Goal: Register for event/course

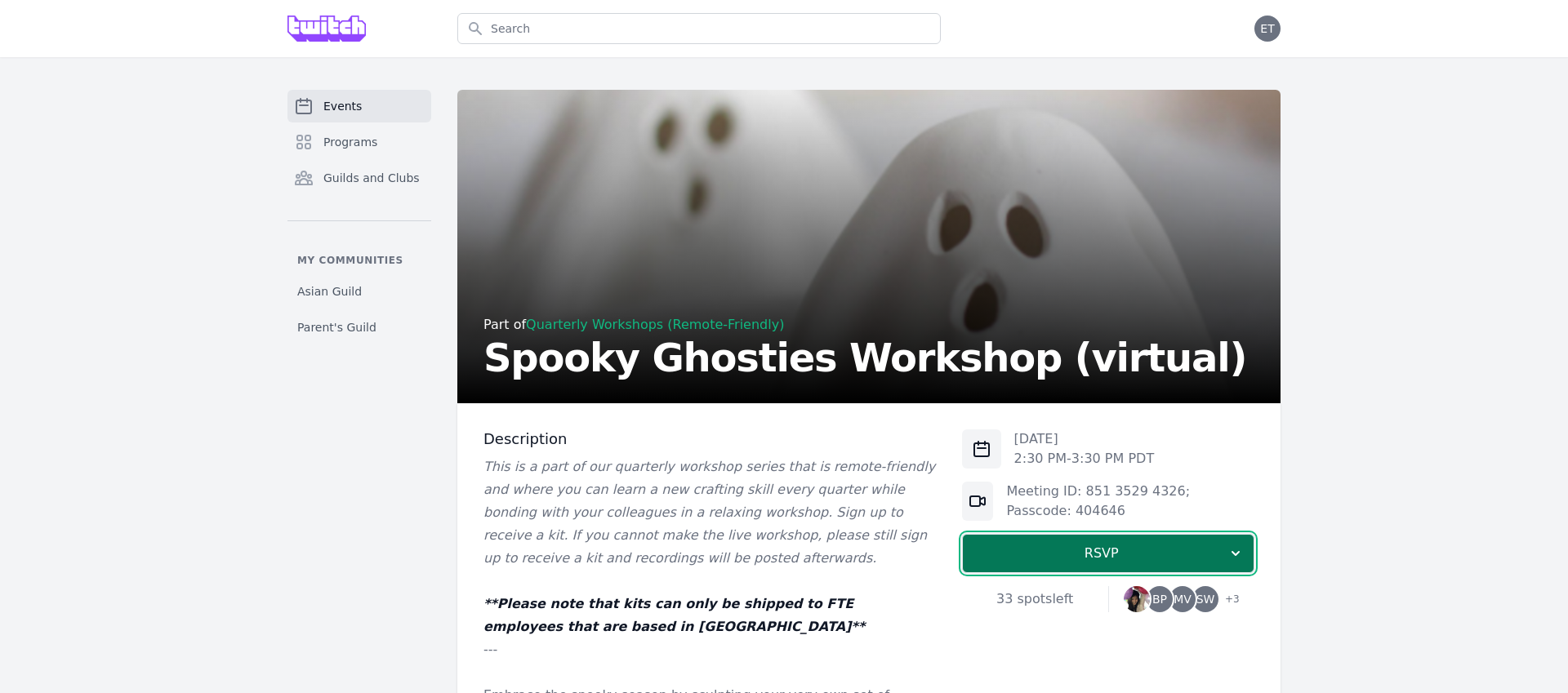
click at [1181, 546] on span "RSVP" at bounding box center [1102, 553] width 252 height 20
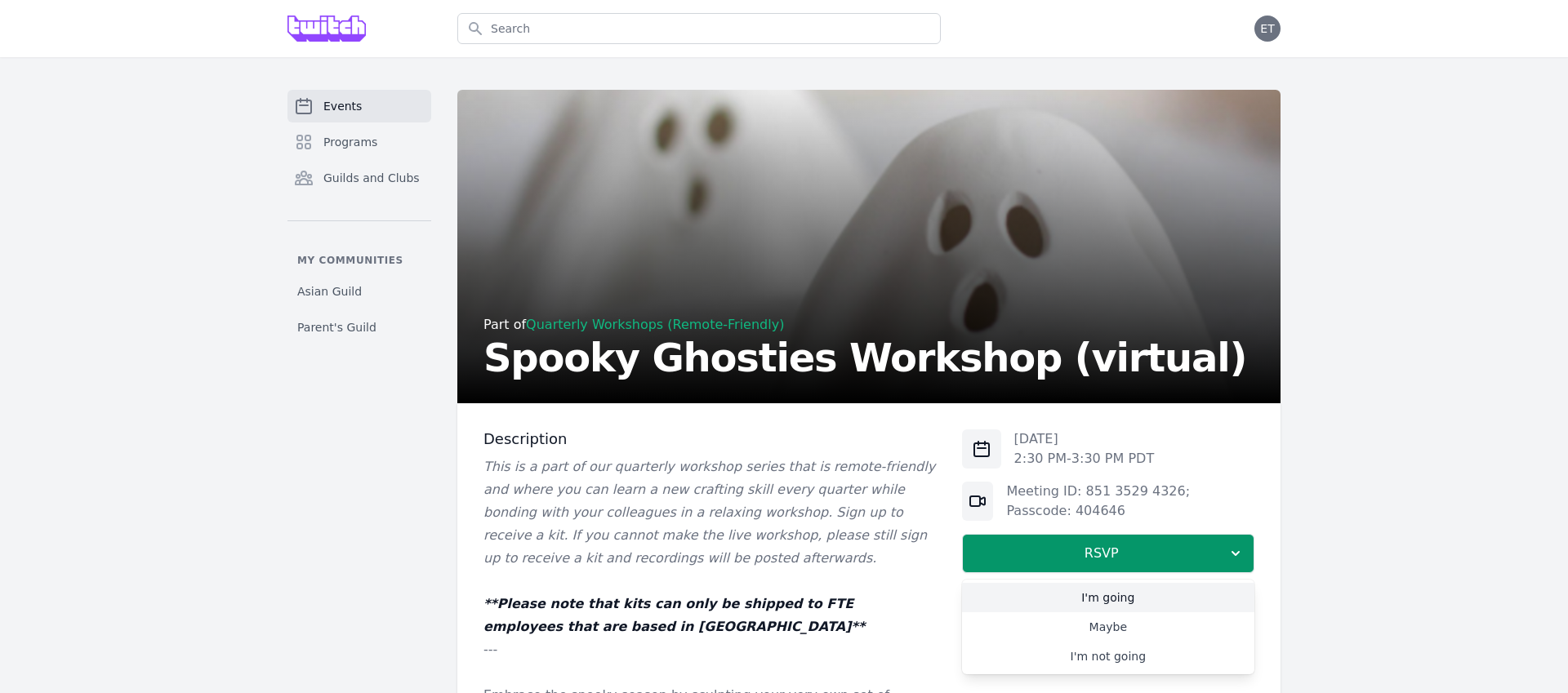
drag, startPoint x: 1154, startPoint y: 590, endPoint x: 1182, endPoint y: 575, distance: 31.8
click at [1154, 590] on link "I'm going" at bounding box center [1108, 598] width 292 height 30
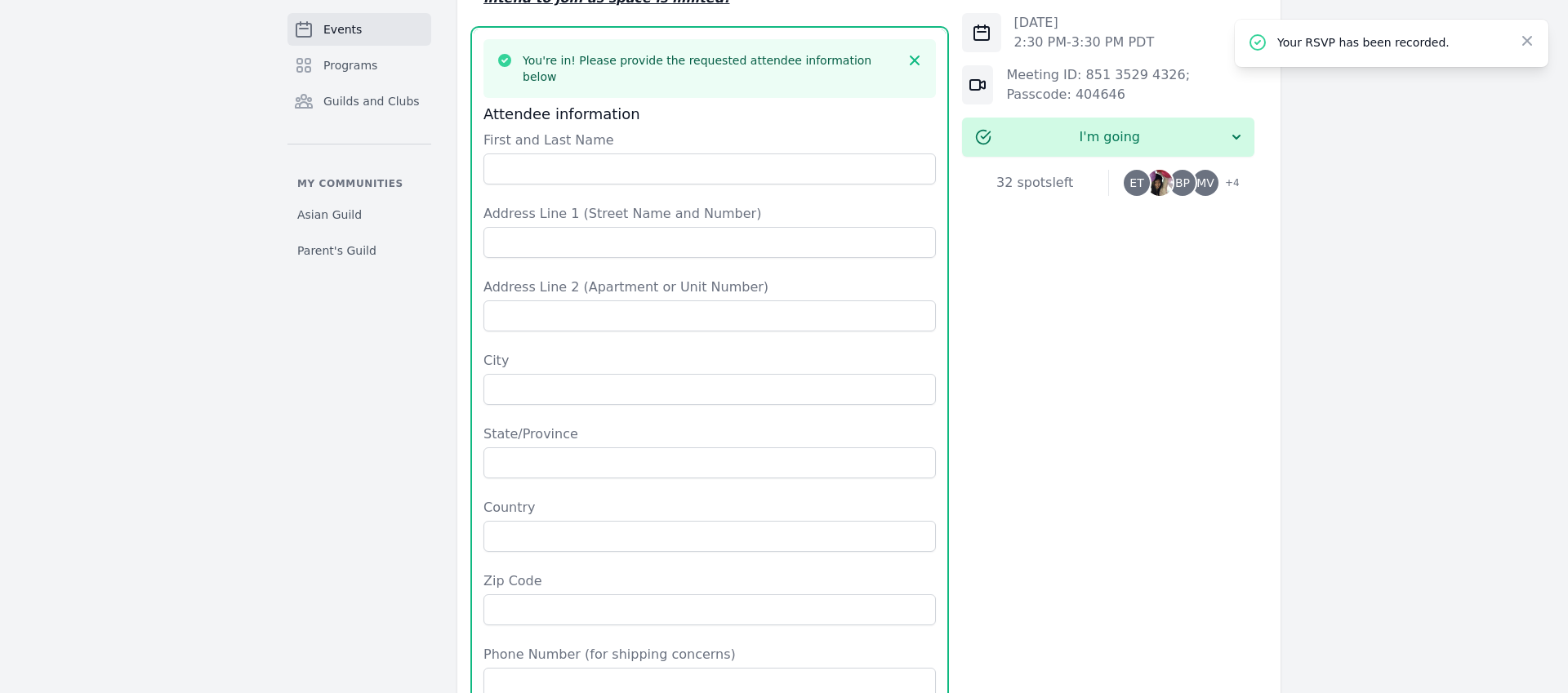
scroll to position [878, 0]
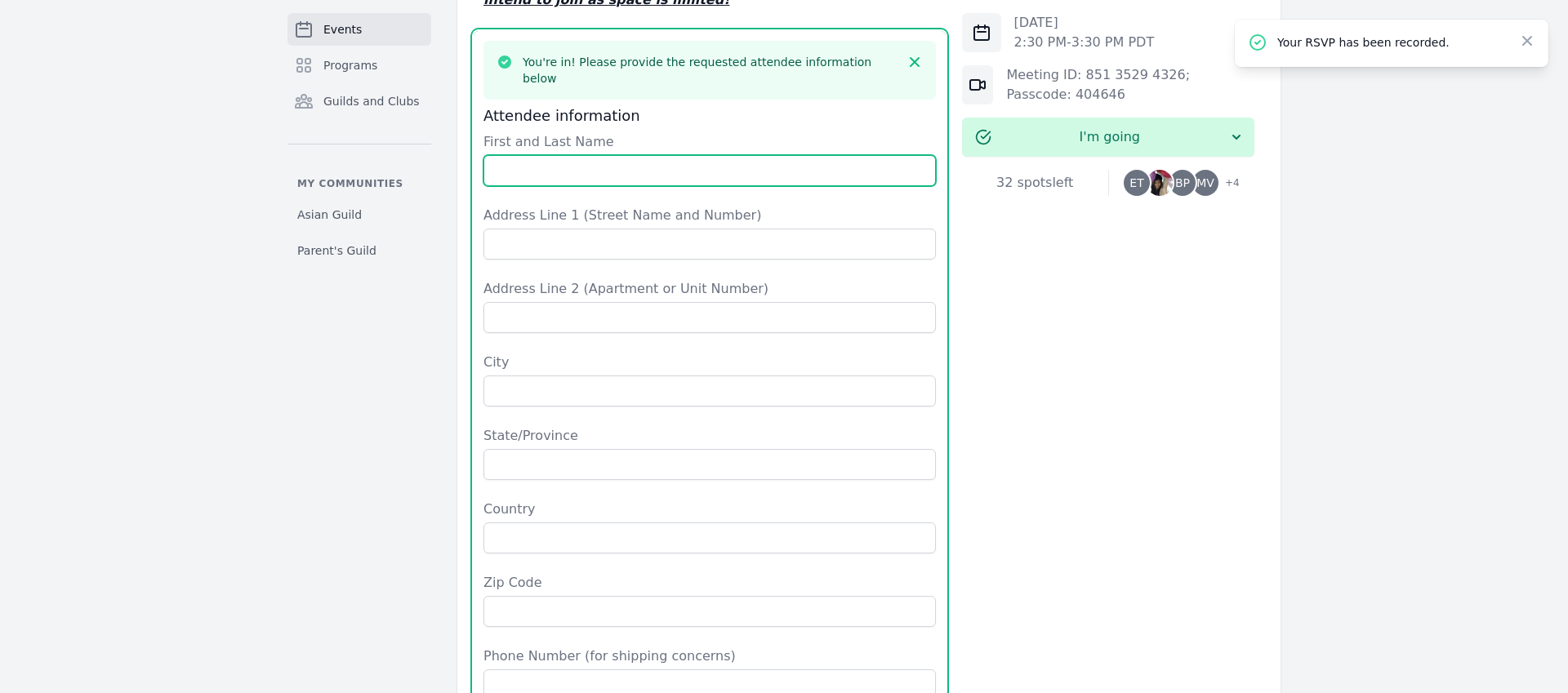
click at [687, 160] on input "First and Last Name" at bounding box center [709, 170] width 453 height 31
type input "w"
type input "[PERSON_NAME] [PERSON_NAME]"
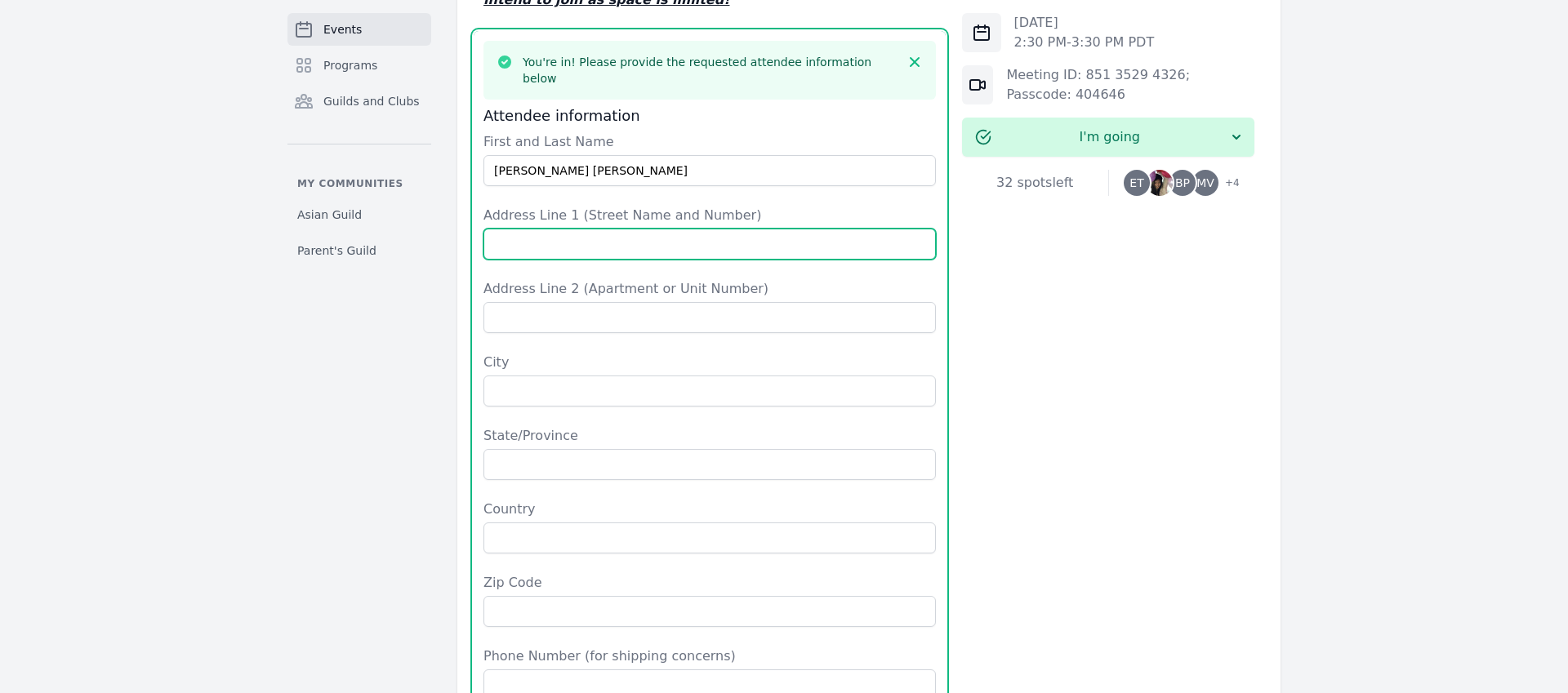
click at [722, 232] on input "Address Line 1 (Street Name and Number)" at bounding box center [709, 244] width 453 height 31
type input "[STREET_ADDRESS]"
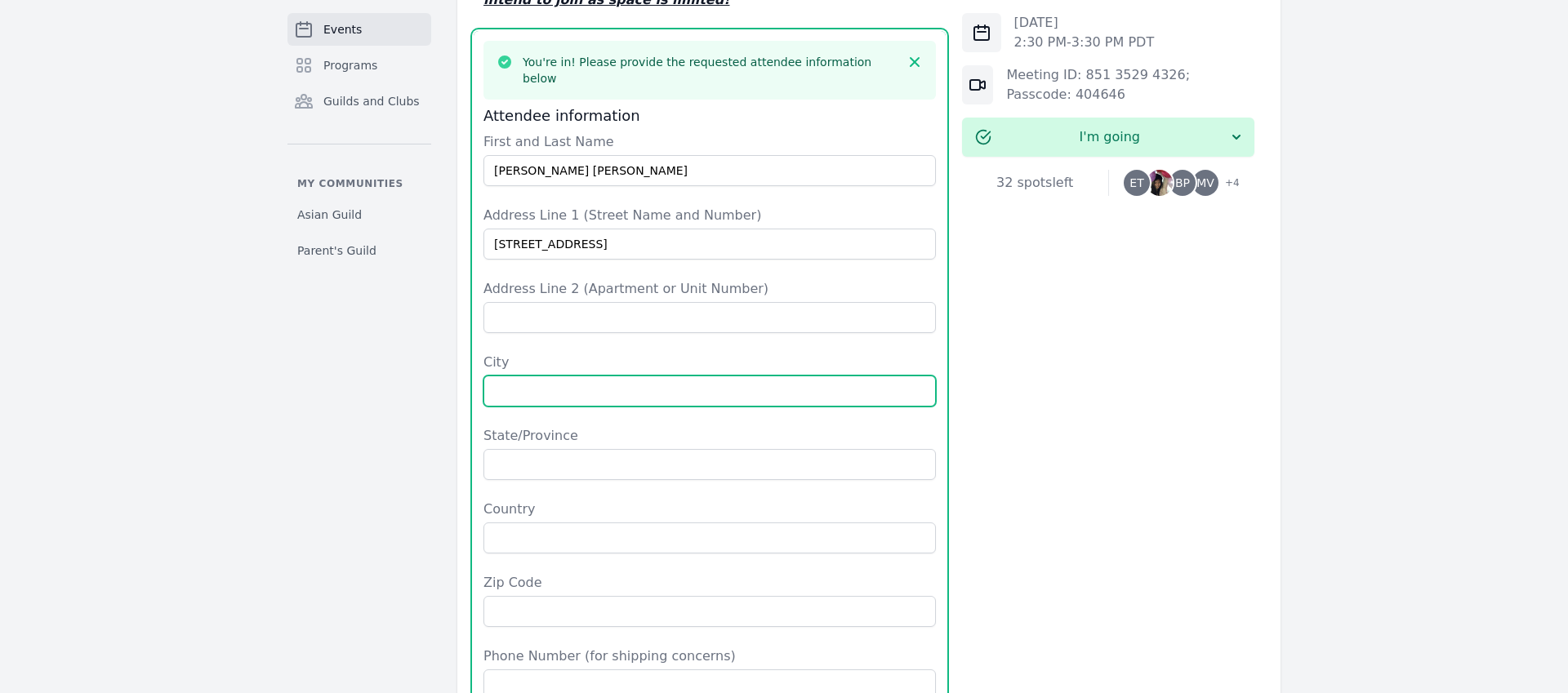
click at [752, 375] on input "City" at bounding box center [709, 390] width 453 height 31
type input "[GEOGRAPHIC_DATA]"
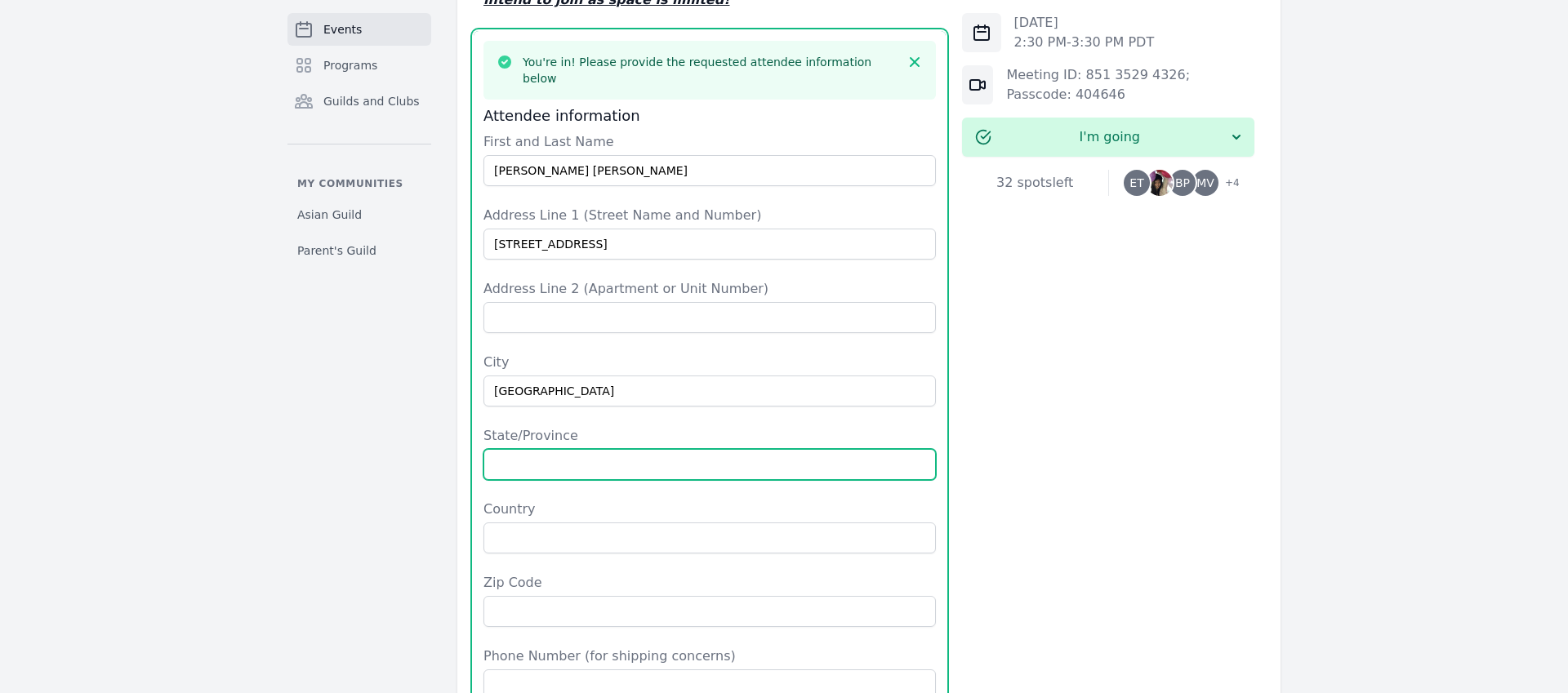
click at [743, 449] on input "State/Province" at bounding box center [709, 464] width 453 height 31
type input "[US_STATE]"
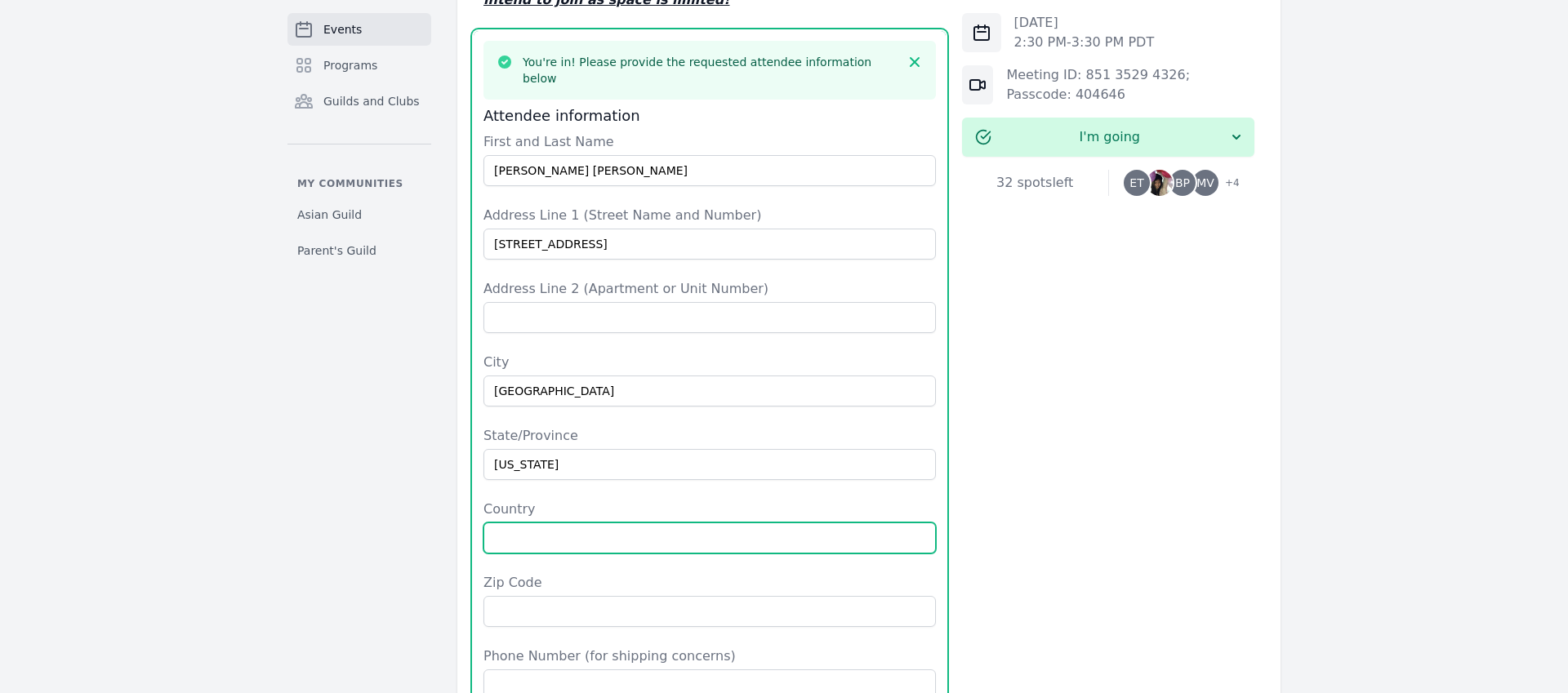
click at [698, 525] on input "Country" at bounding box center [709, 538] width 453 height 31
type input "S"
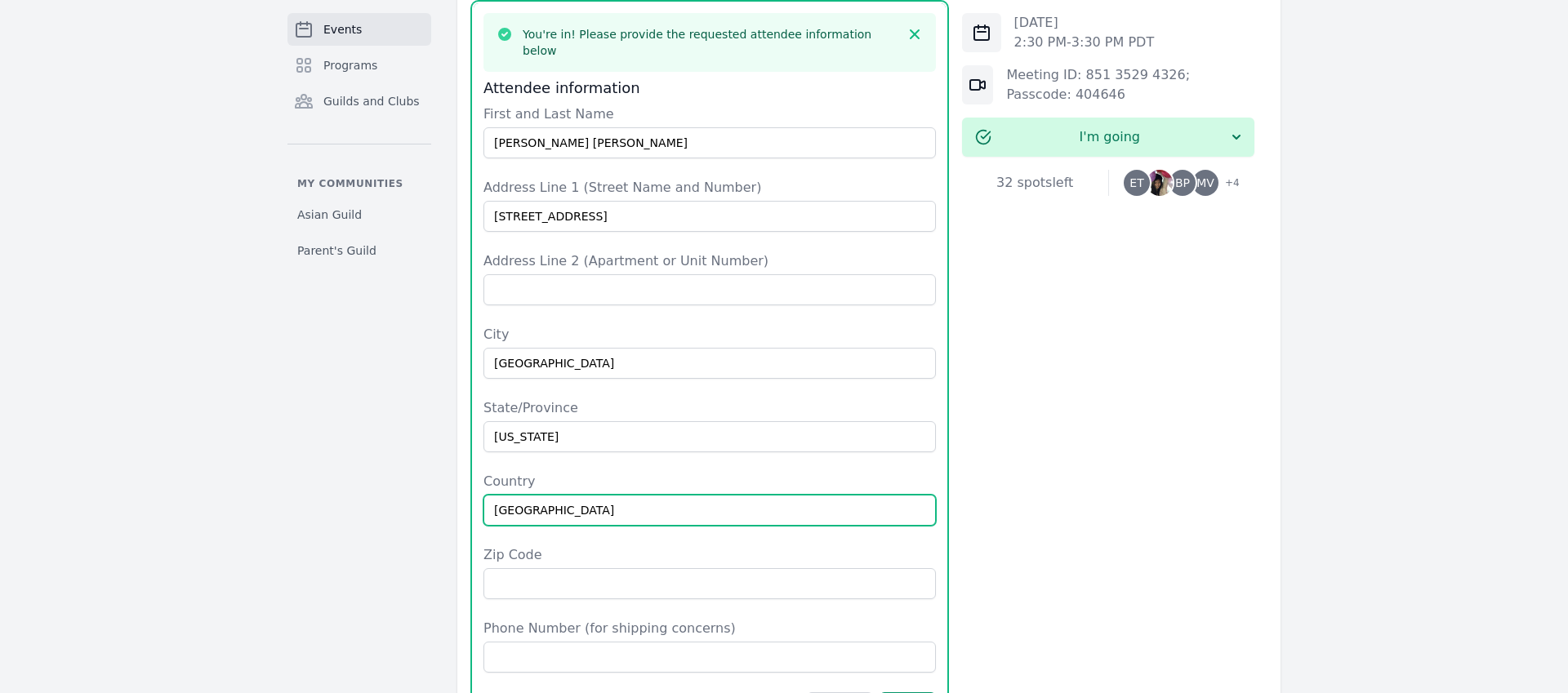
type input "[GEOGRAPHIC_DATA]"
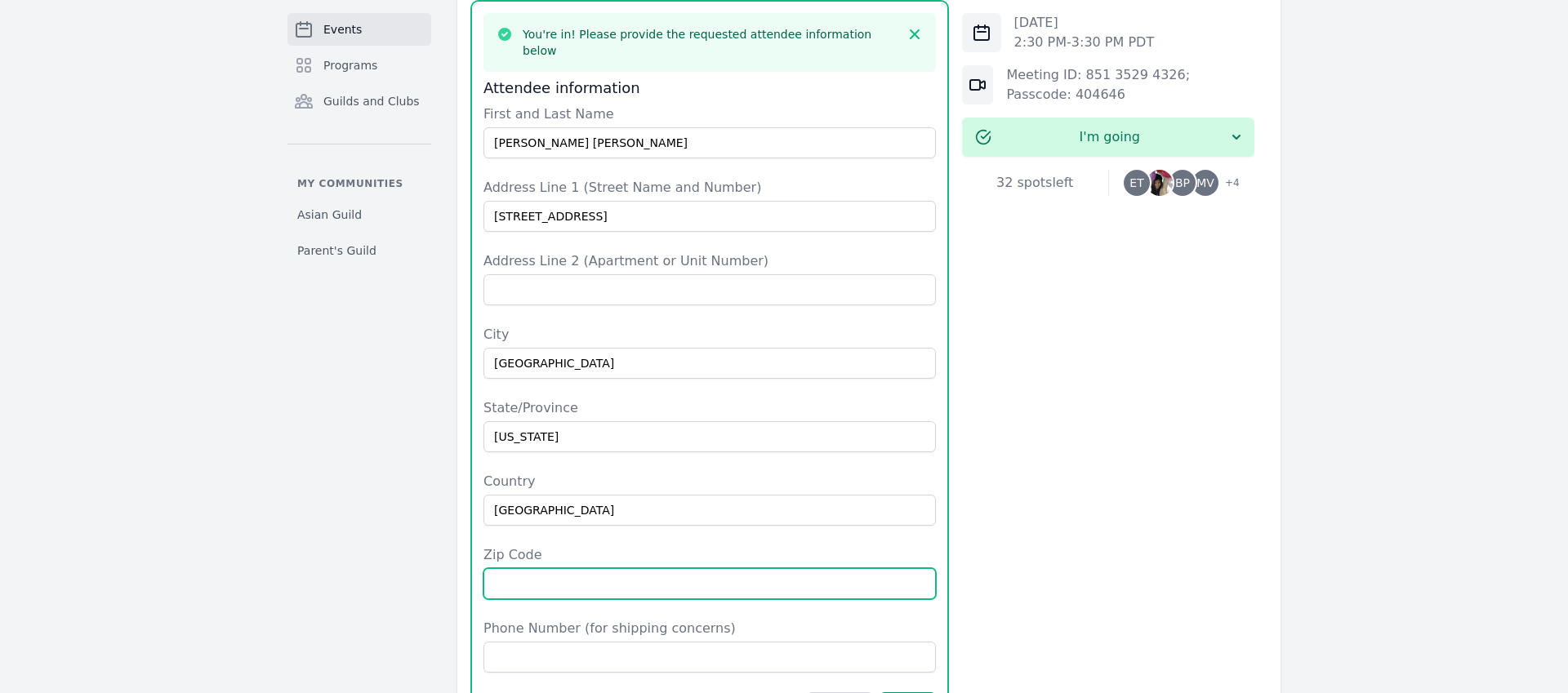
click at [705, 568] on input "Zip Code" at bounding box center [709, 583] width 453 height 31
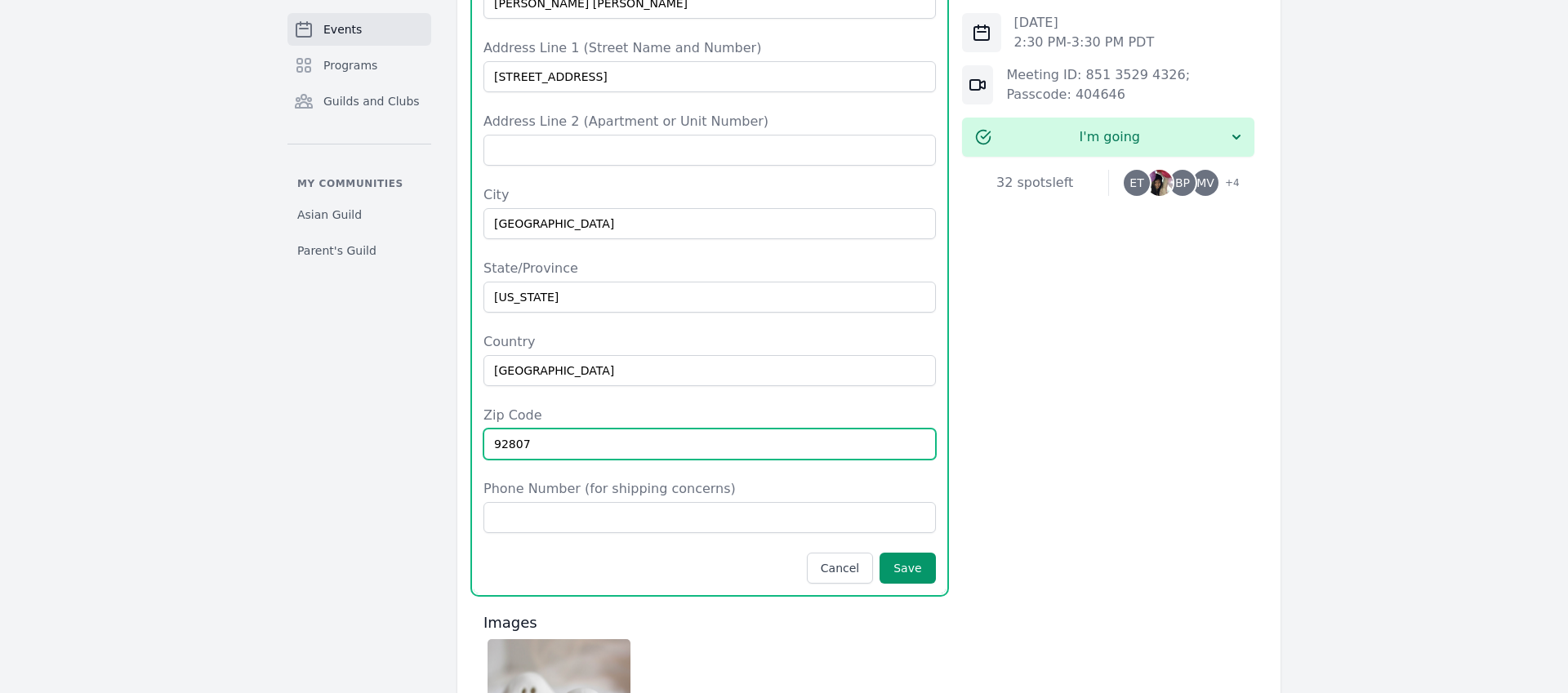
scroll to position [1049, 0]
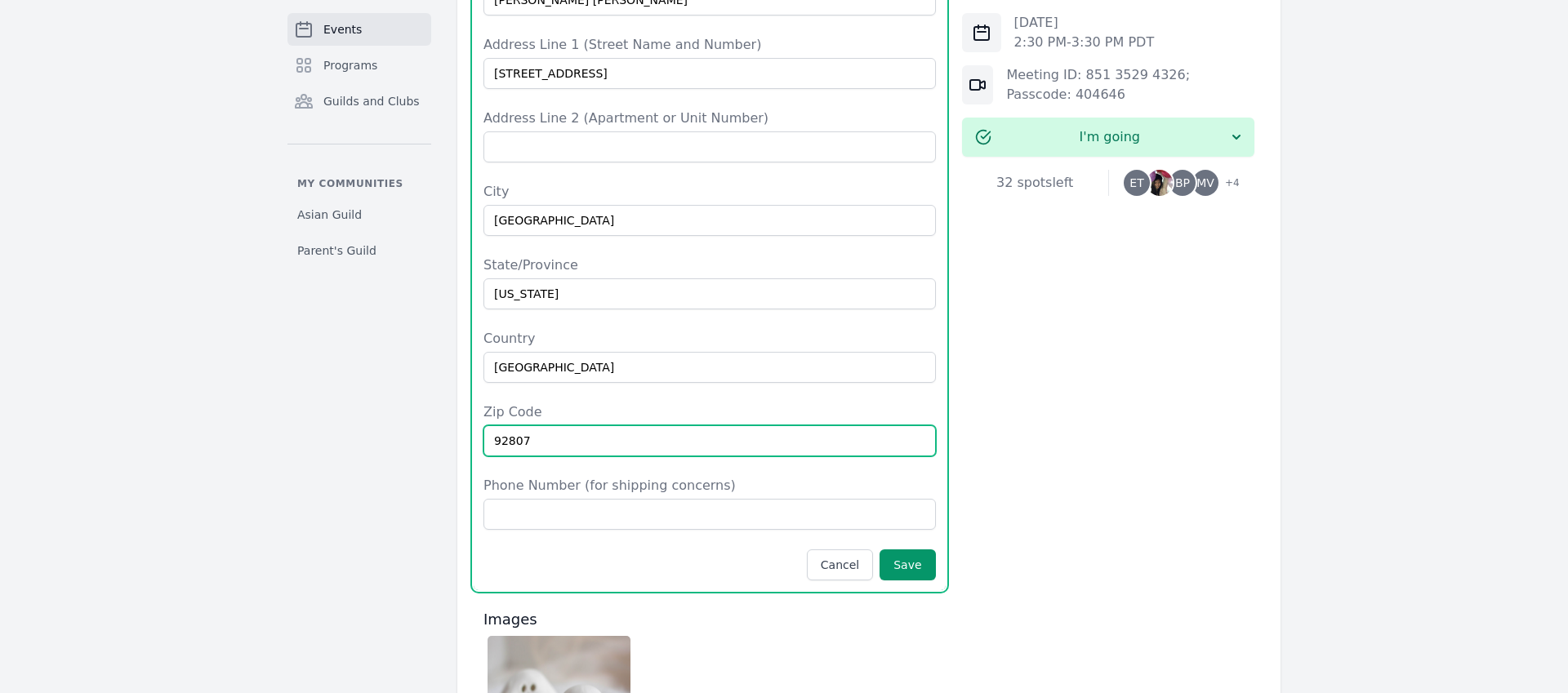
type input "92807"
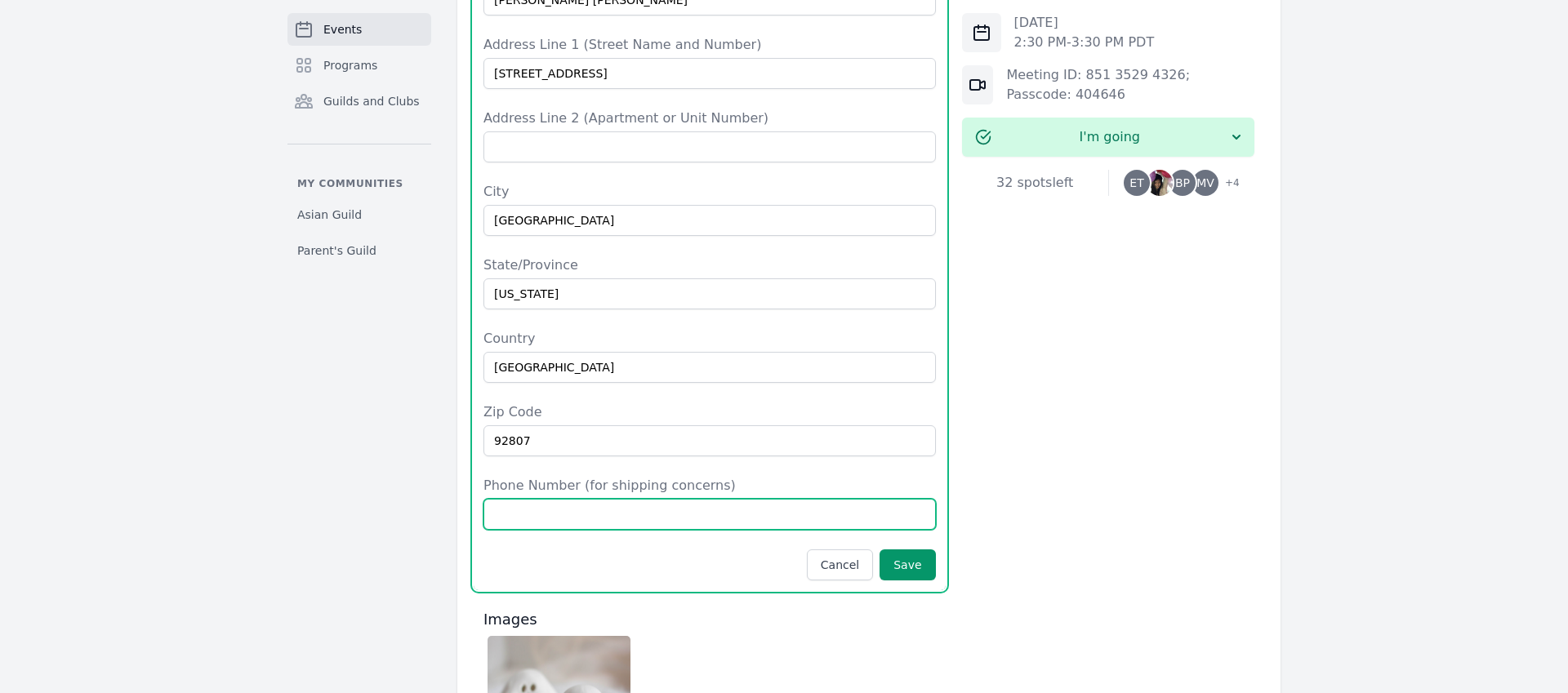
click at [580, 499] on input "Phone Number (for shipping concerns)" at bounding box center [709, 514] width 453 height 31
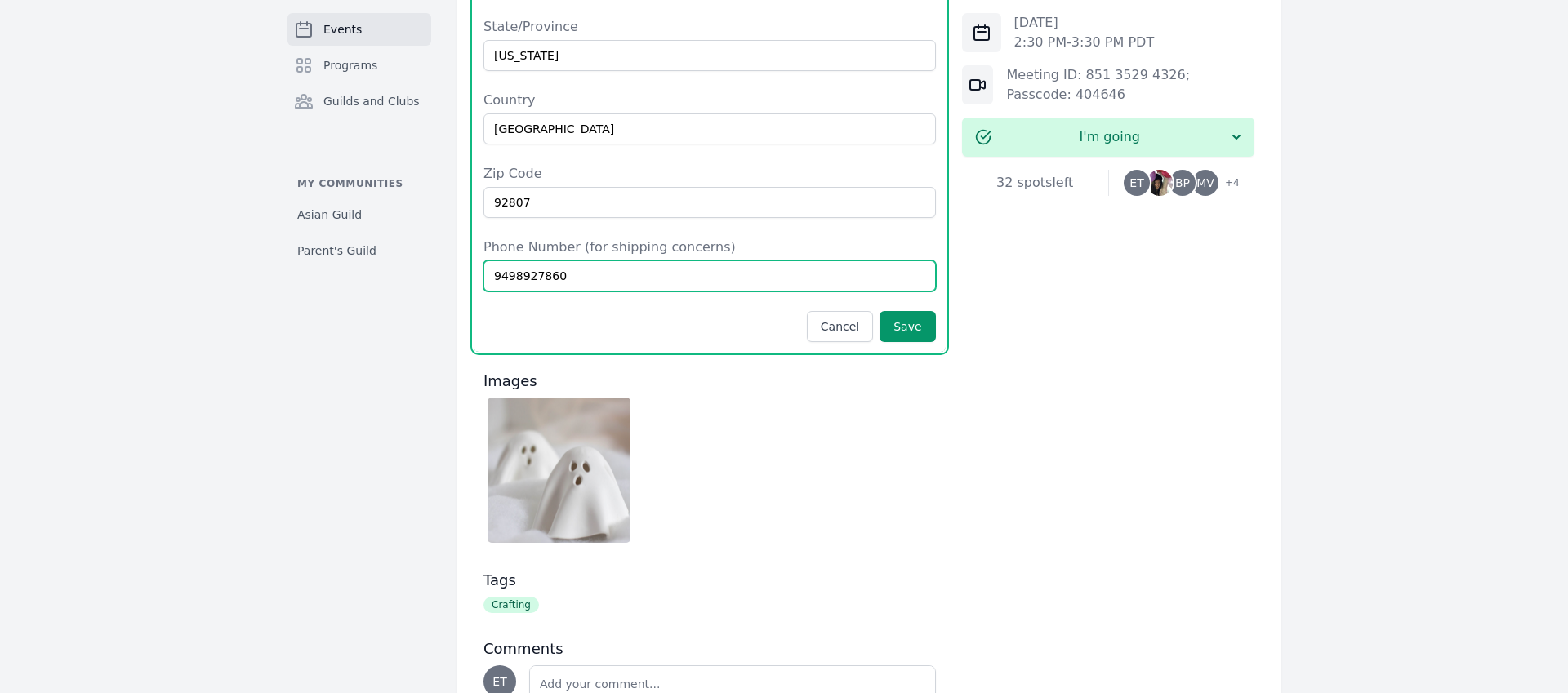
scroll to position [1294, 0]
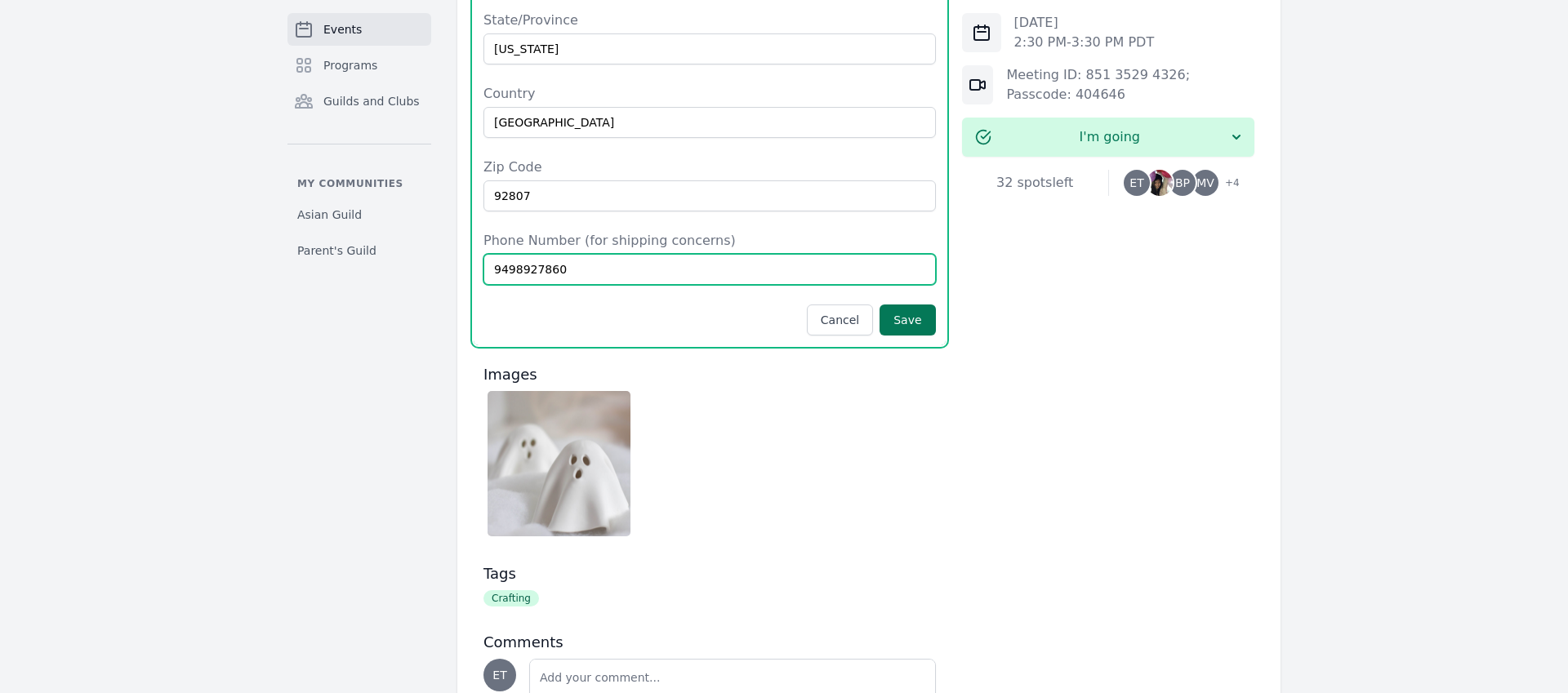
type input "9498927860"
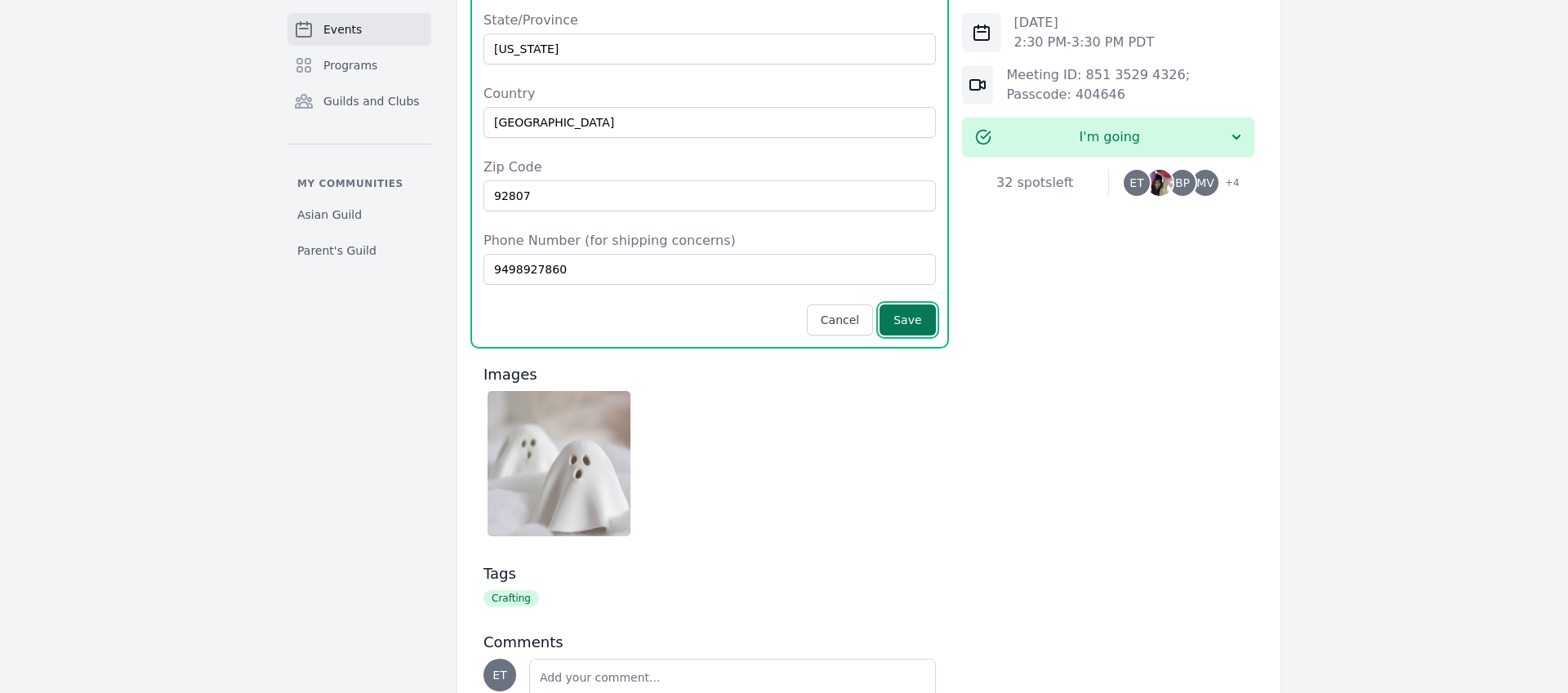
click at [917, 305] on button "Save" at bounding box center [907, 320] width 55 height 31
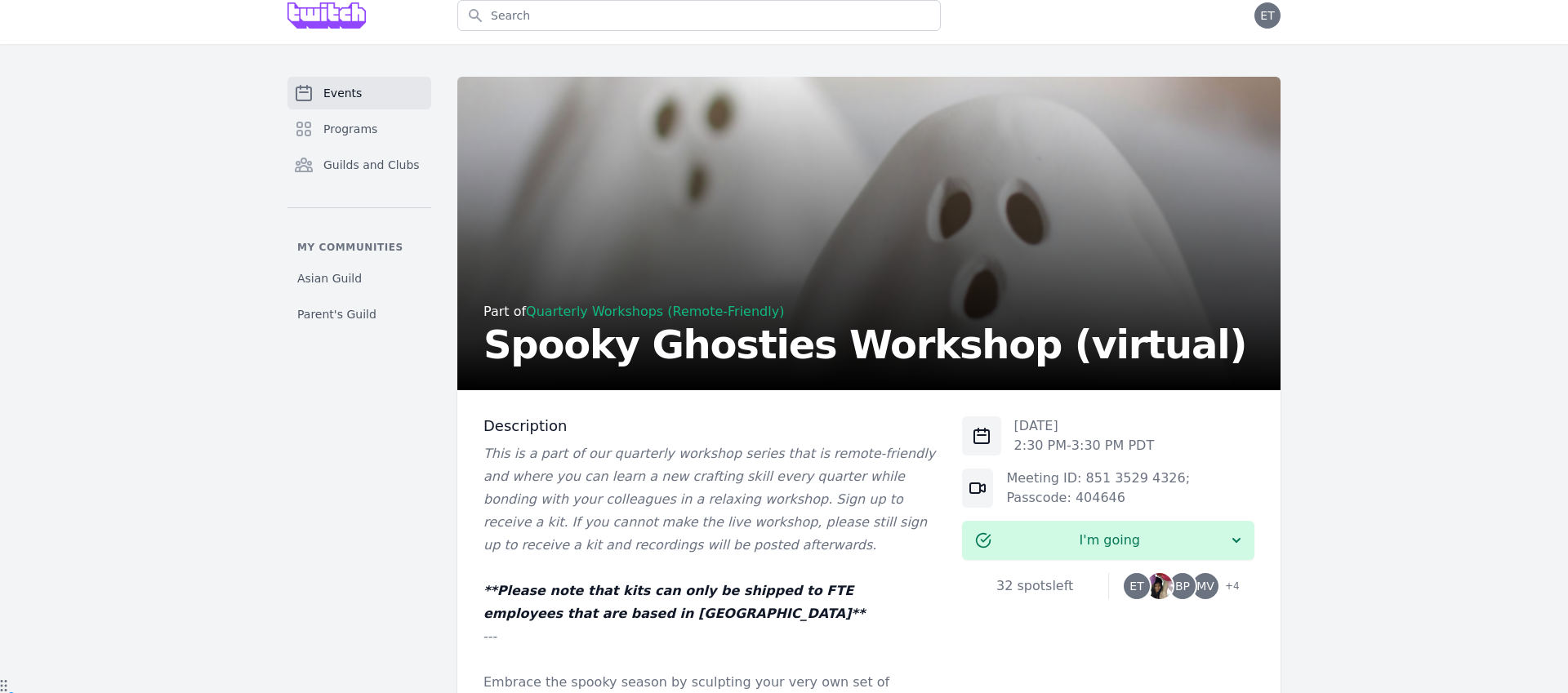
scroll to position [12, 0]
